Goal: Check status: Check status

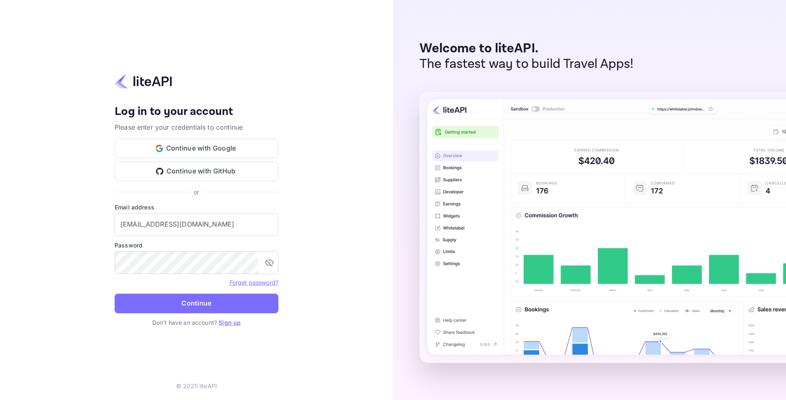
click at [230, 291] on form "Email address [EMAIL_ADDRESS][DOMAIN_NAME] ​ Password ​ Forget password? Contin…" at bounding box center [197, 260] width 164 height 115
click at [230, 298] on button "Continue" at bounding box center [197, 304] width 164 height 20
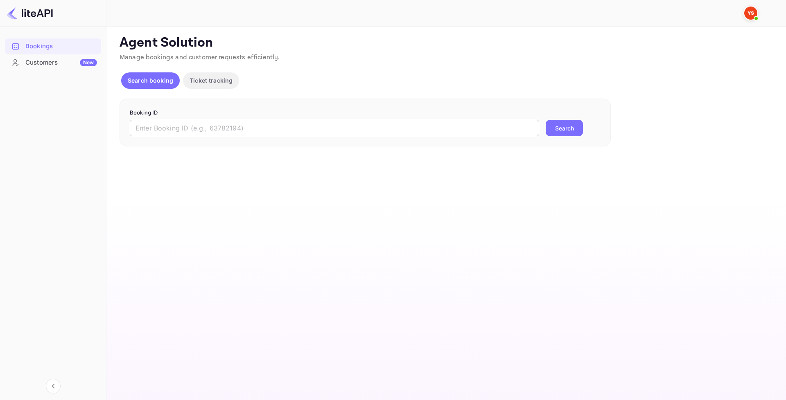
click at [187, 133] on input "text" at bounding box center [334, 128] width 409 height 16
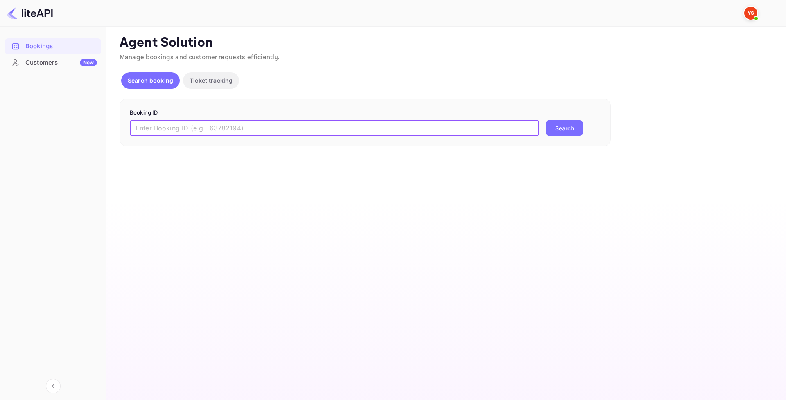
paste input "8909376"
type input "8909376"
click at [568, 128] on button "Search" at bounding box center [564, 128] width 37 height 16
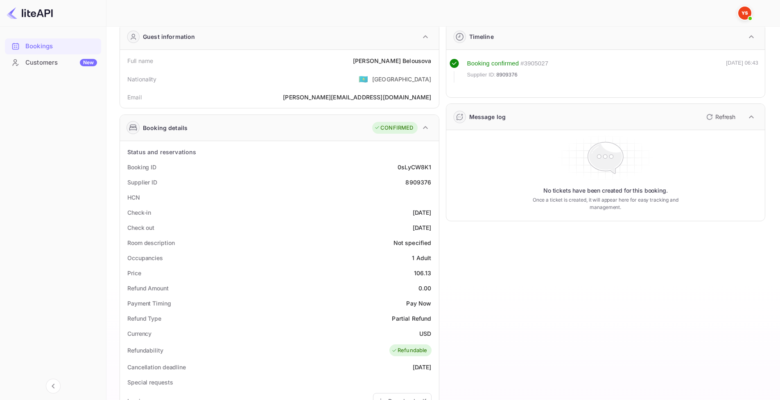
scroll to position [41, 0]
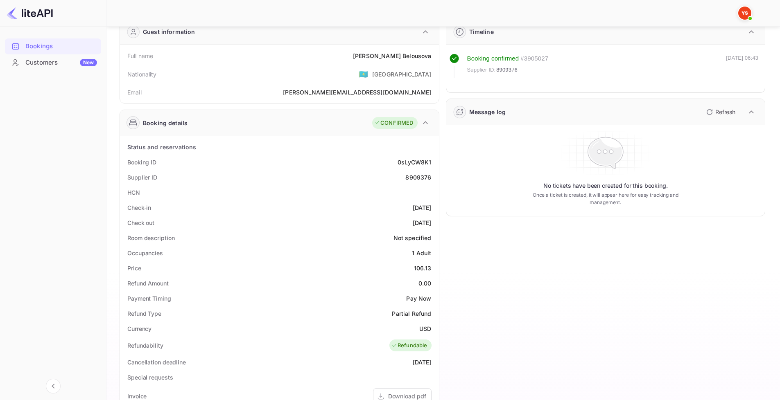
click at [400, 163] on div "0sLyCW8K1" at bounding box center [414, 162] width 34 height 9
drag, startPoint x: 397, startPoint y: 164, endPoint x: 434, endPoint y: 163, distance: 37.2
click at [434, 163] on div "Booking ID 0sLyCW8K1" at bounding box center [279, 162] width 312 height 15
copy div "0sLyCW8K1"
drag, startPoint x: 405, startPoint y: 178, endPoint x: 438, endPoint y: 179, distance: 33.2
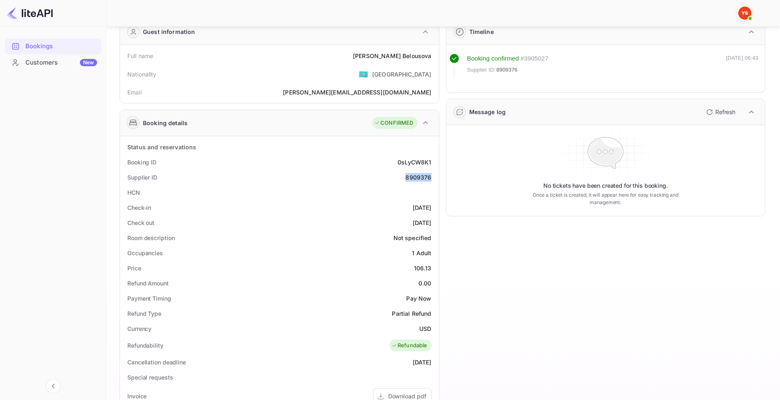
click at [438, 179] on div "Status and reservations Booking ID 0sLyCW8K1 Supplier ID 8909376 HCN Check-in 2…" at bounding box center [279, 361] width 319 height 451
copy div "8909376"
click at [344, 103] on div "Full name Anna Belousova Nationality 🇰🇿 Kazakhstan Email anna.npm@yandex.ru" at bounding box center [279, 74] width 319 height 58
drag, startPoint x: 383, startPoint y: 56, endPoint x: 434, endPoint y: 56, distance: 51.2
click at [434, 56] on div "Full name Anna Belousova" at bounding box center [279, 55] width 312 height 15
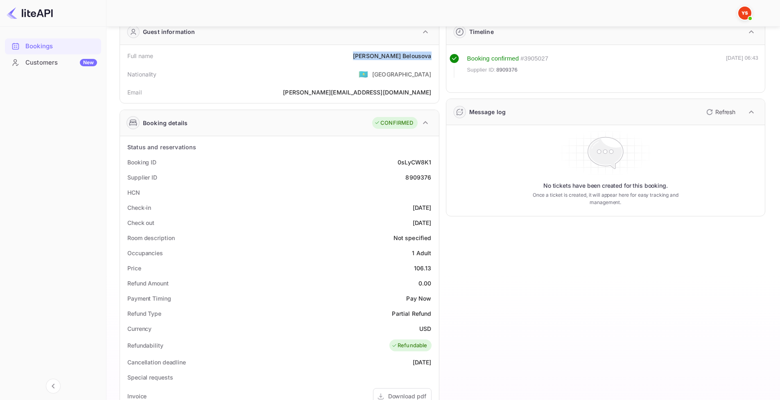
copy div "Anna Belousova"
click at [372, 158] on div "Booking ID 0sLyCW8K1" at bounding box center [279, 162] width 312 height 15
drag, startPoint x: 400, startPoint y: 208, endPoint x: 433, endPoint y: 210, distance: 33.2
click at [433, 210] on div "Check-in 2025-09-03" at bounding box center [279, 207] width 312 height 15
copy div "2025-09-03"
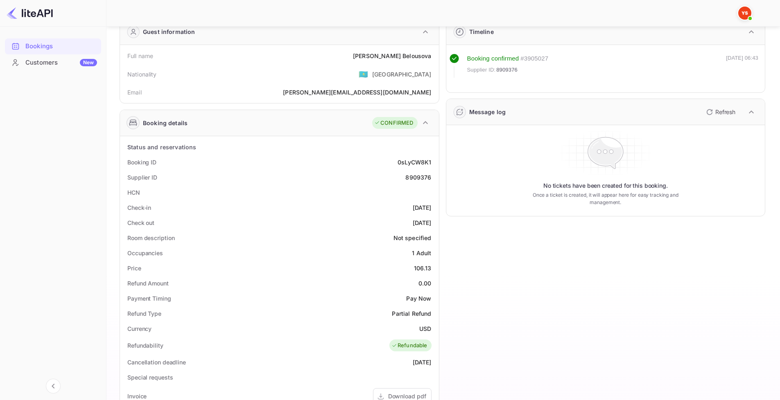
drag, startPoint x: 397, startPoint y: 223, endPoint x: 430, endPoint y: 224, distance: 32.8
click at [430, 224] on div "2025-09-04" at bounding box center [422, 223] width 19 height 9
copy div "2025-09-04"
drag, startPoint x: 454, startPoint y: 242, endPoint x: 452, endPoint y: 215, distance: 27.5
click at [454, 242] on div "Timeline Booking confirmed # 3905027 Supplier ID: 8909376 15 Aug 2025 06:43 Mes…" at bounding box center [602, 303] width 326 height 582
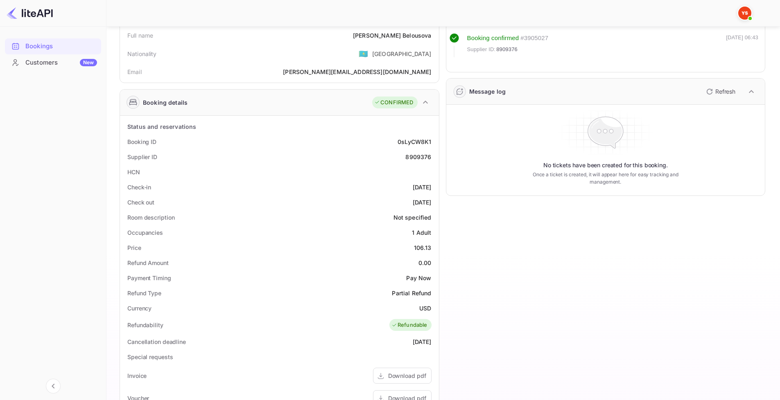
scroll to position [164, 0]
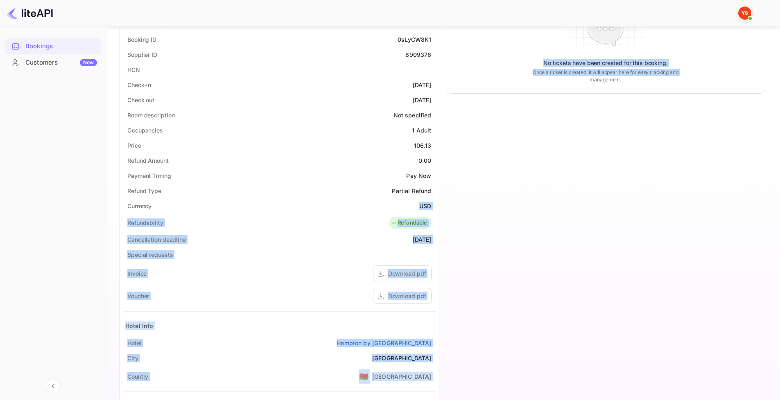
drag, startPoint x: 414, startPoint y: 205, endPoint x: 440, endPoint y: 208, distance: 26.8
click at [440, 208] on div "Guest information Full name Anna Belousova Nationality 🇰🇿 Kazakhstan Email anna…" at bounding box center [439, 180] width 652 height 582
copy div "USD Refundability Refundable Cancellation deadline 2025-08-31 Special requests …"
click at [477, 232] on div "Timeline Booking confirmed # 3905027 Supplier ID: 8909376 15 Aug 2025 06:43 Mes…" at bounding box center [602, 180] width 326 height 582
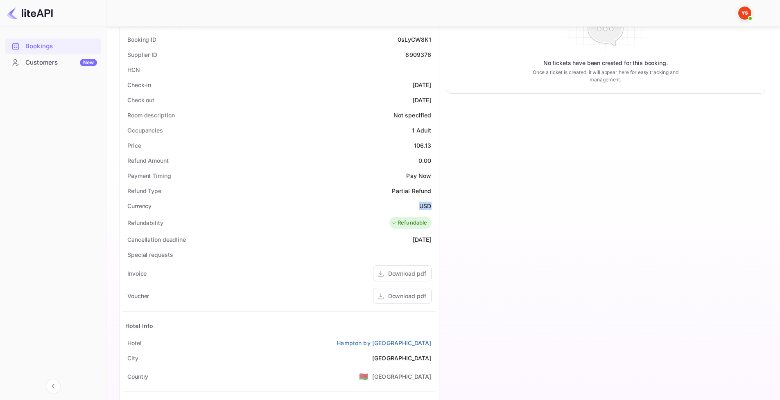
drag, startPoint x: 418, startPoint y: 205, endPoint x: 430, endPoint y: 206, distance: 11.9
click at [430, 206] on div "Currency USD" at bounding box center [279, 205] width 312 height 15
copy div "USD"
click at [479, 233] on div "Timeline Booking confirmed # 3905027 Supplier ID: 8909376 15 Aug 2025 06:43 Mes…" at bounding box center [602, 180] width 326 height 582
drag, startPoint x: 412, startPoint y: 144, endPoint x: 433, endPoint y: 145, distance: 21.3
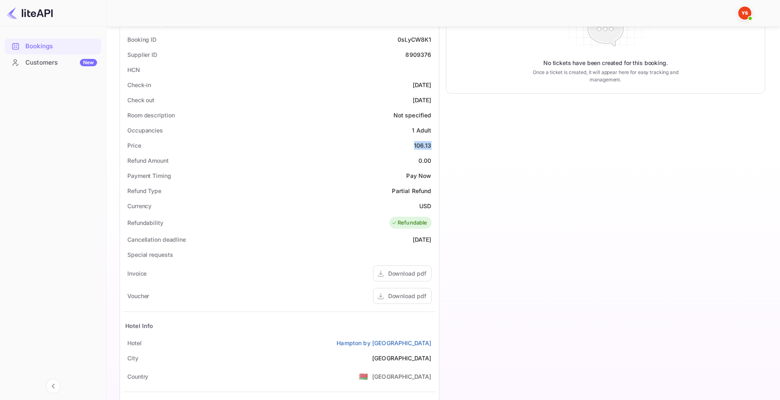
click at [433, 145] on div "Price 106.13" at bounding box center [279, 145] width 312 height 15
copy div "106.13"
click at [473, 168] on div "Timeline Booking confirmed # 3905027 Supplier ID: 8909376 15 Aug 2025 06:43 Mes…" at bounding box center [602, 180] width 326 height 582
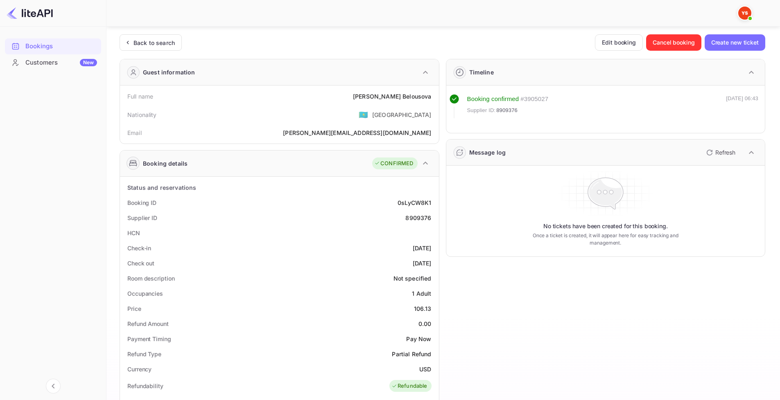
scroll to position [0, 0]
